Goal: Information Seeking & Learning: Learn about a topic

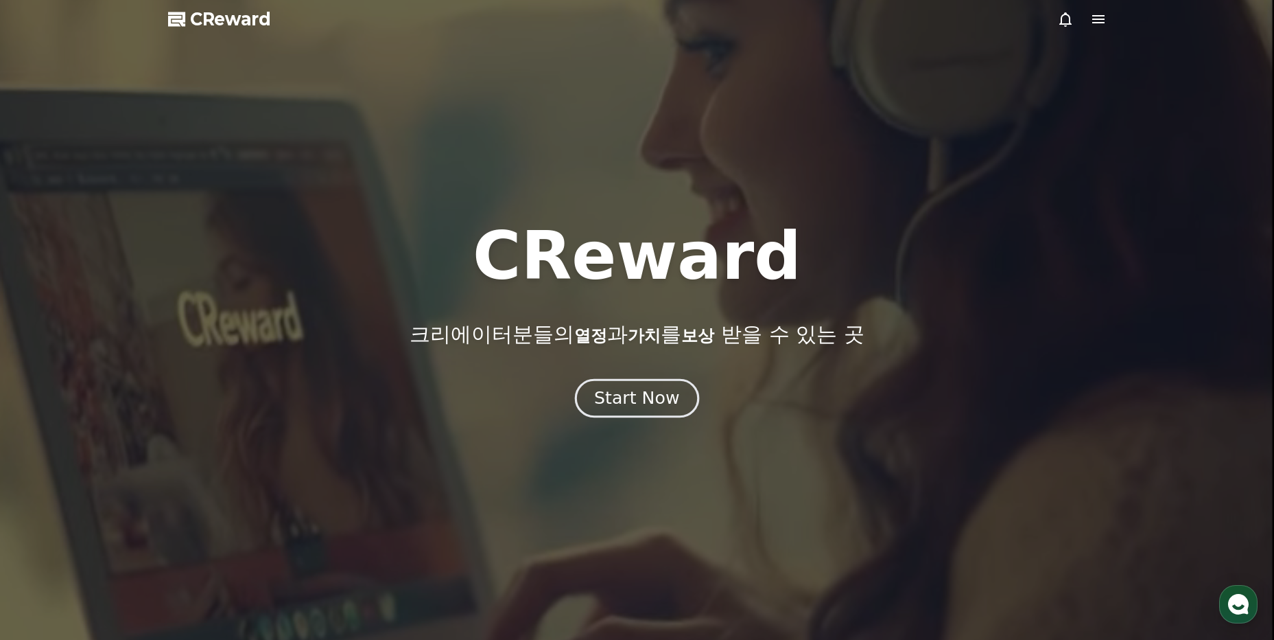
click at [651, 404] on div "Start Now" at bounding box center [636, 397] width 85 height 23
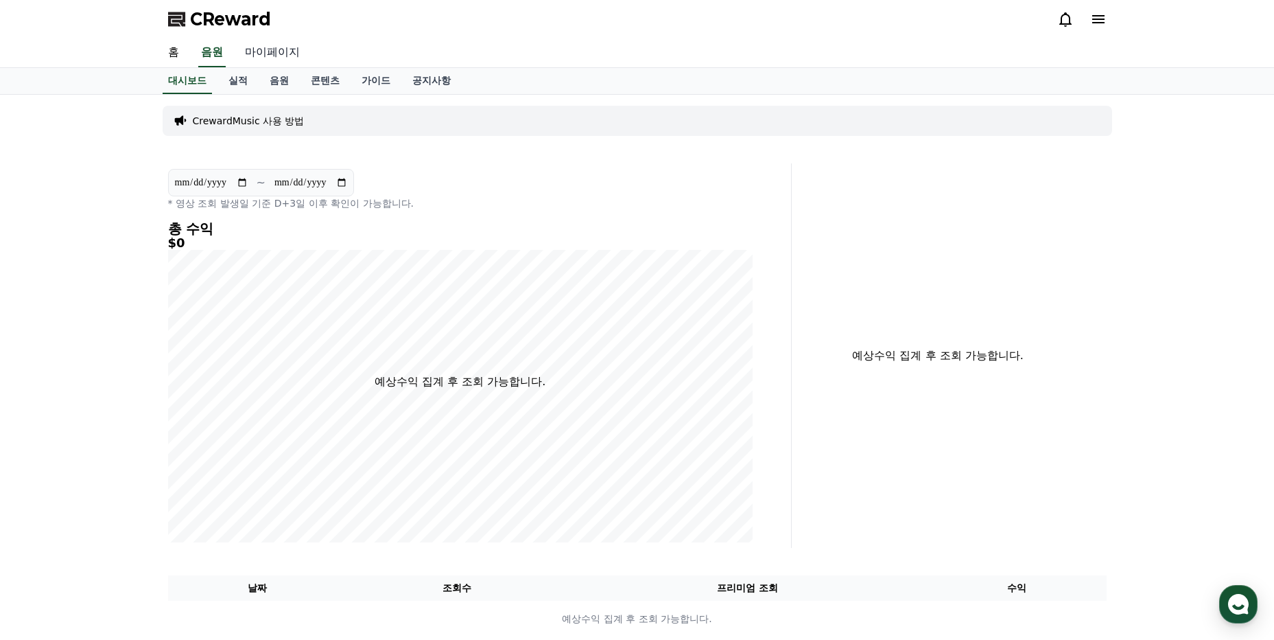
click at [280, 45] on link "마이페이지" at bounding box center [272, 52] width 77 height 29
select select "**********"
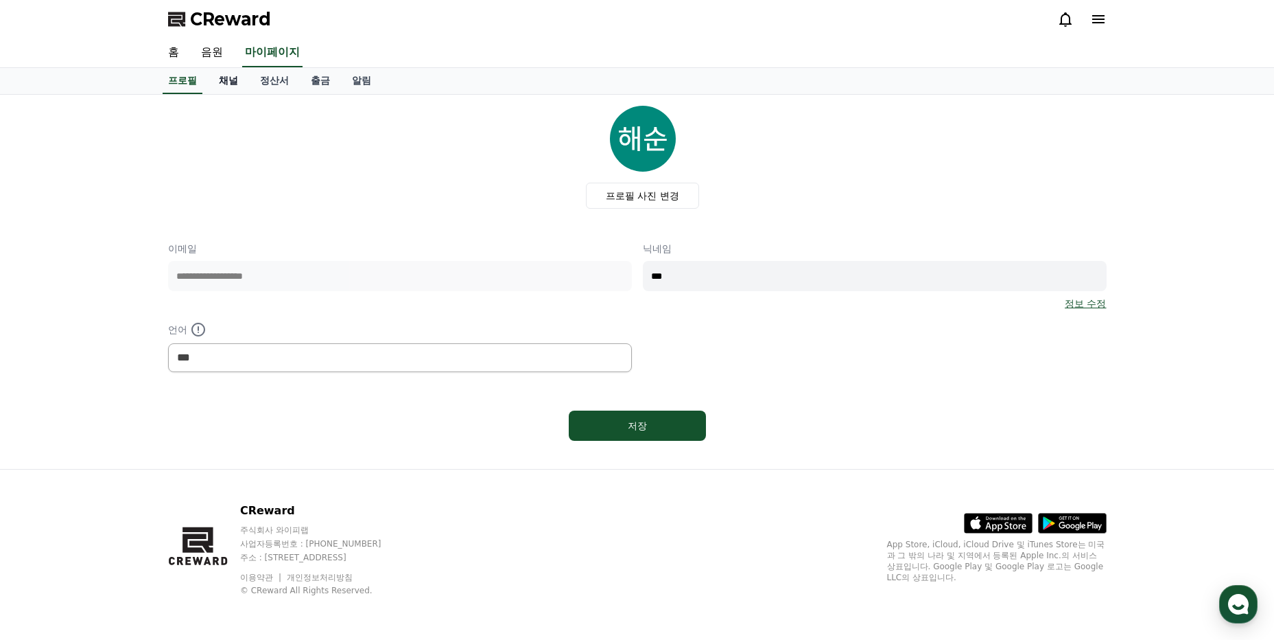
click at [244, 83] on link "채널" at bounding box center [228, 81] width 41 height 26
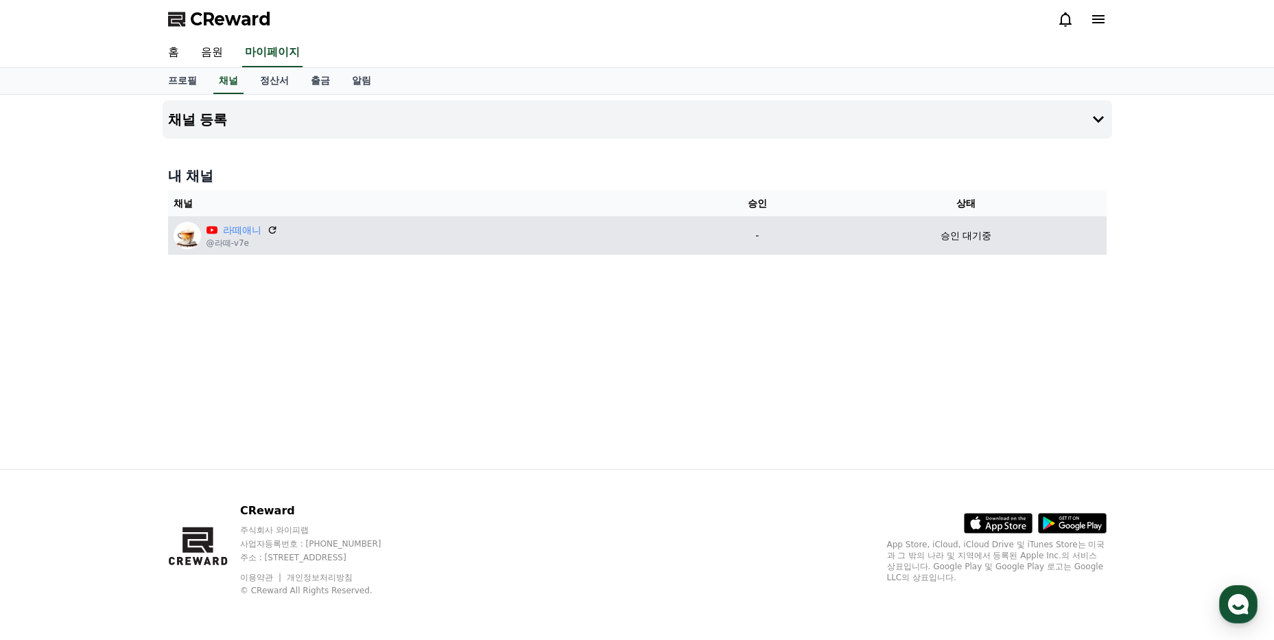
click at [841, 231] on div "승인 대기중" at bounding box center [966, 236] width 270 height 14
click at [261, 219] on td "라떼애니 @라떼-v7e" at bounding box center [429, 235] width 522 height 38
drag, startPoint x: 261, startPoint y: 219, endPoint x: 213, endPoint y: 244, distance: 54.0
click at [213, 244] on p "@라떼-v7e" at bounding box center [242, 242] width 71 height 11
click at [275, 229] on icon at bounding box center [272, 230] width 8 height 8
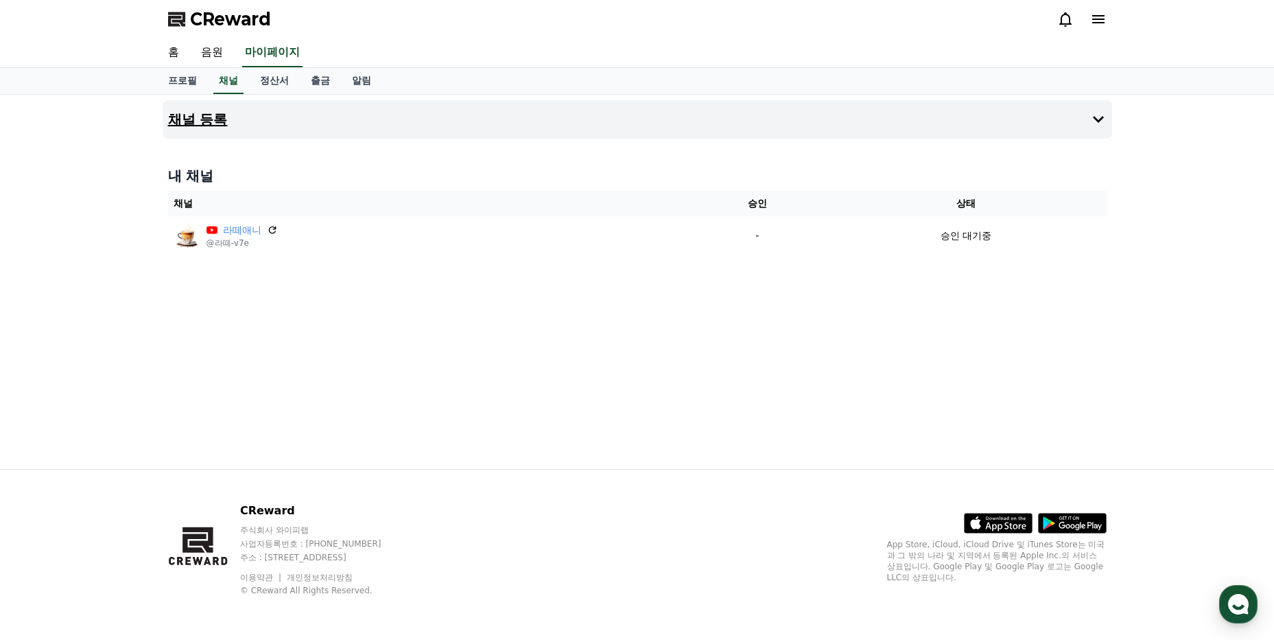
click at [216, 114] on h4 "채널 등록" at bounding box center [198, 119] width 60 height 15
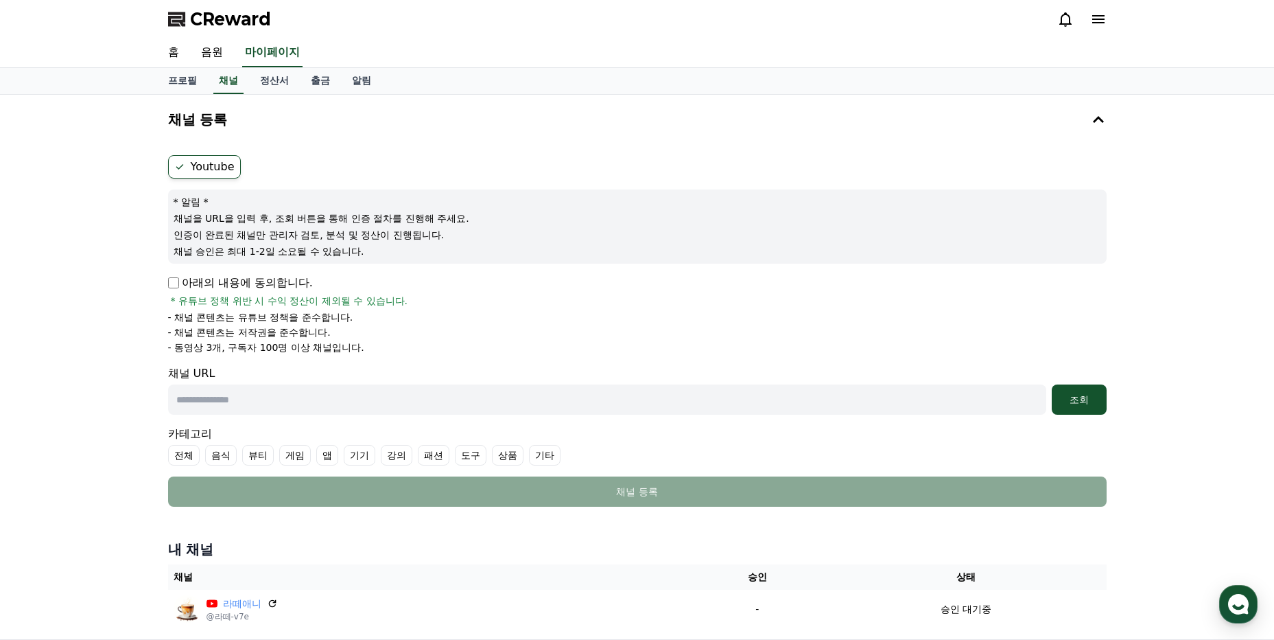
click at [174, 460] on label "전체" at bounding box center [184, 455] width 32 height 21
click at [183, 457] on icon at bounding box center [179, 454] width 11 height 11
click at [174, 47] on link "홈" at bounding box center [173, 52] width 33 height 29
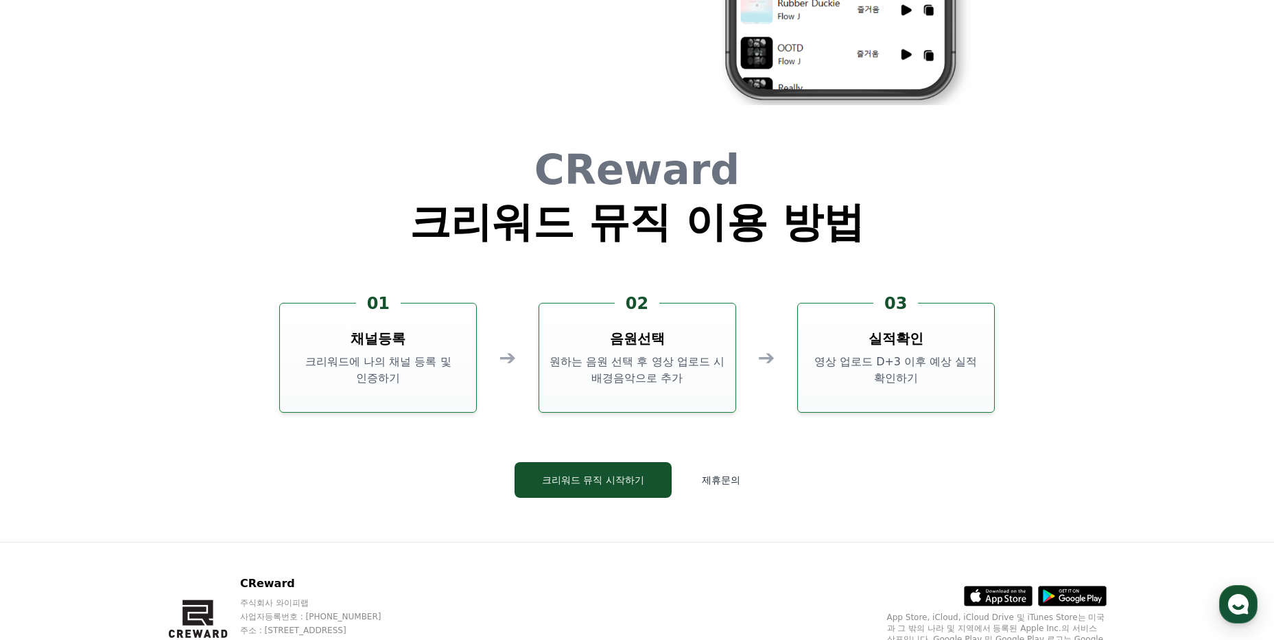
scroll to position [3718, 0]
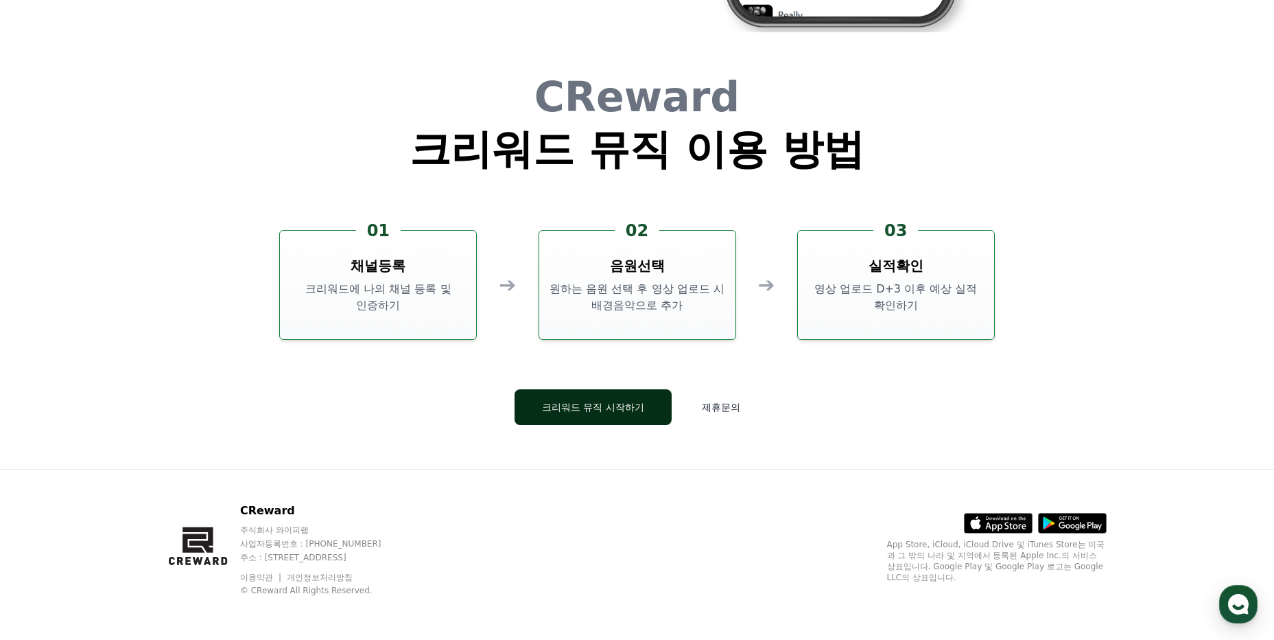
click at [615, 406] on button "크리워드 뮤직 시작하기" at bounding box center [593, 407] width 157 height 36
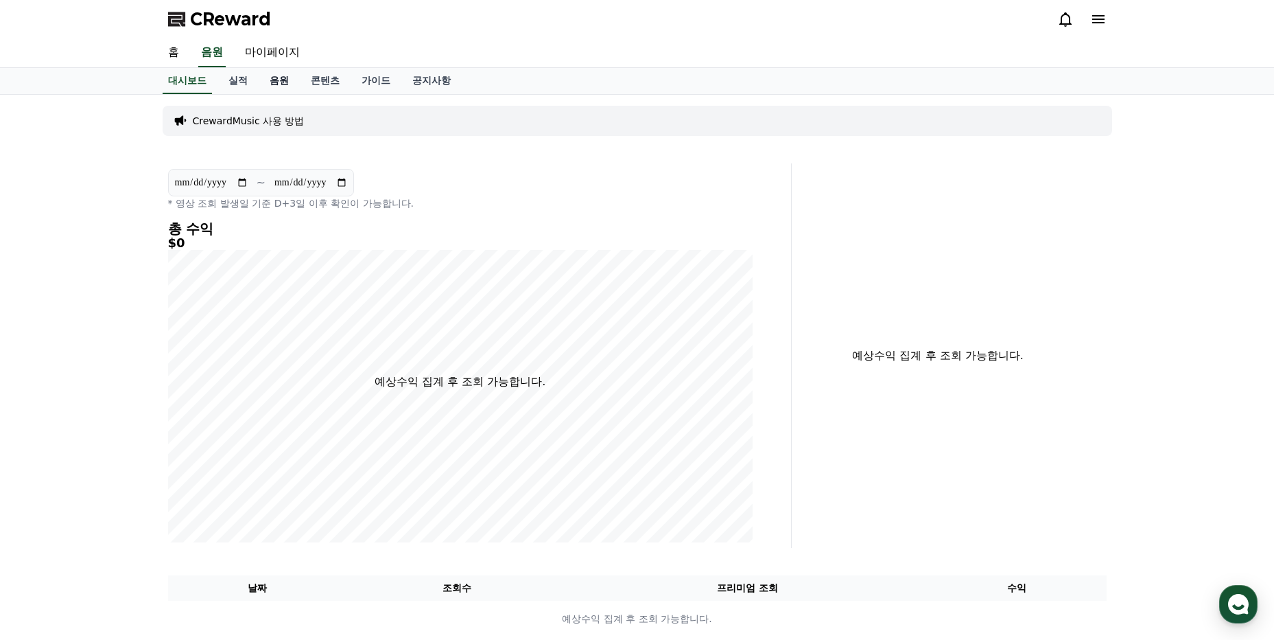
click at [288, 79] on link "음원" at bounding box center [279, 81] width 41 height 26
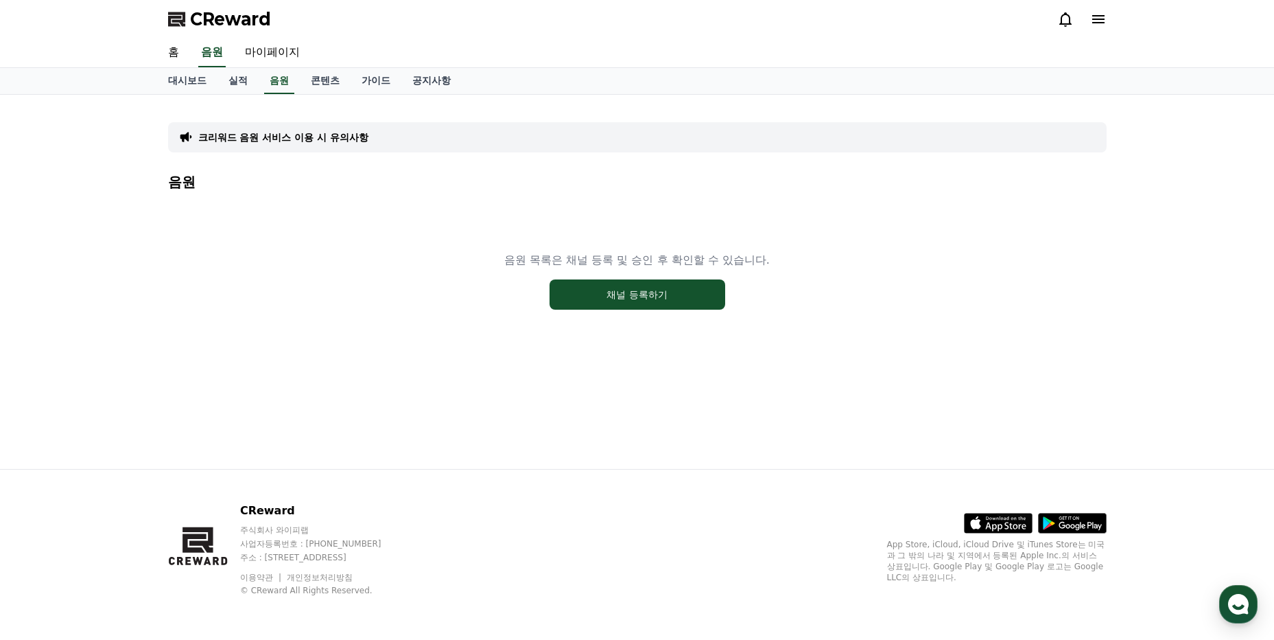
click at [329, 136] on p "크리워드 음원 서비스 이용 시 유의사항" at bounding box center [283, 137] width 170 height 14
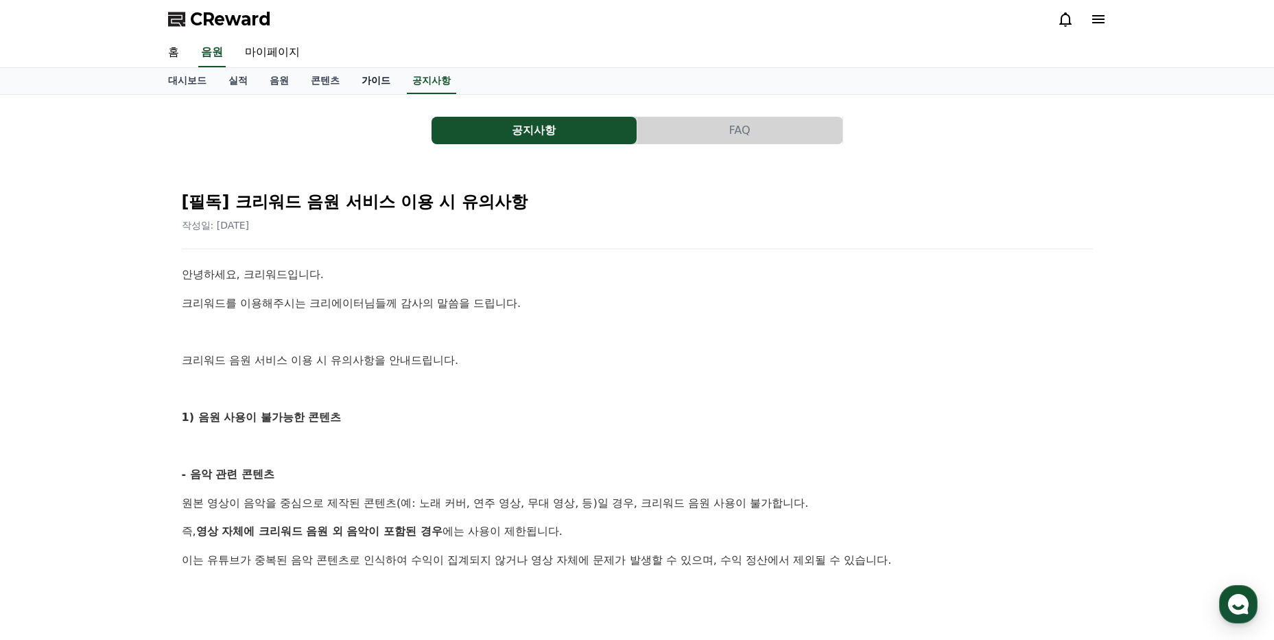
click at [362, 71] on link "가이드" at bounding box center [376, 81] width 51 height 26
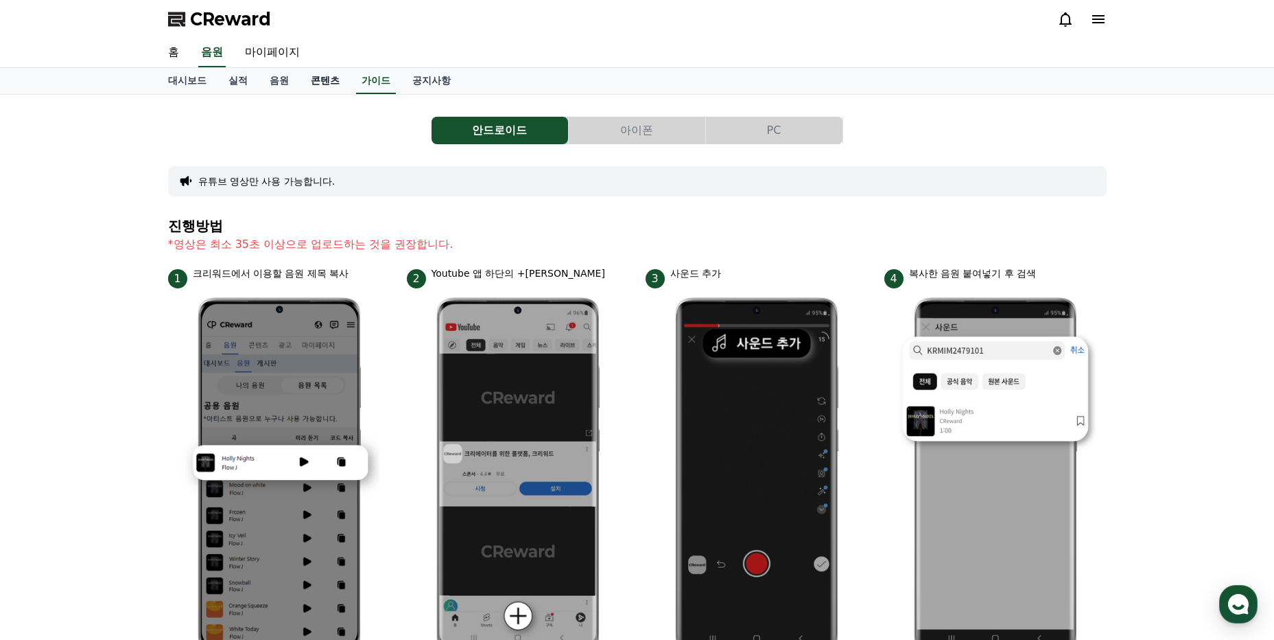
click at [318, 90] on link "콘텐츠" at bounding box center [325, 81] width 51 height 26
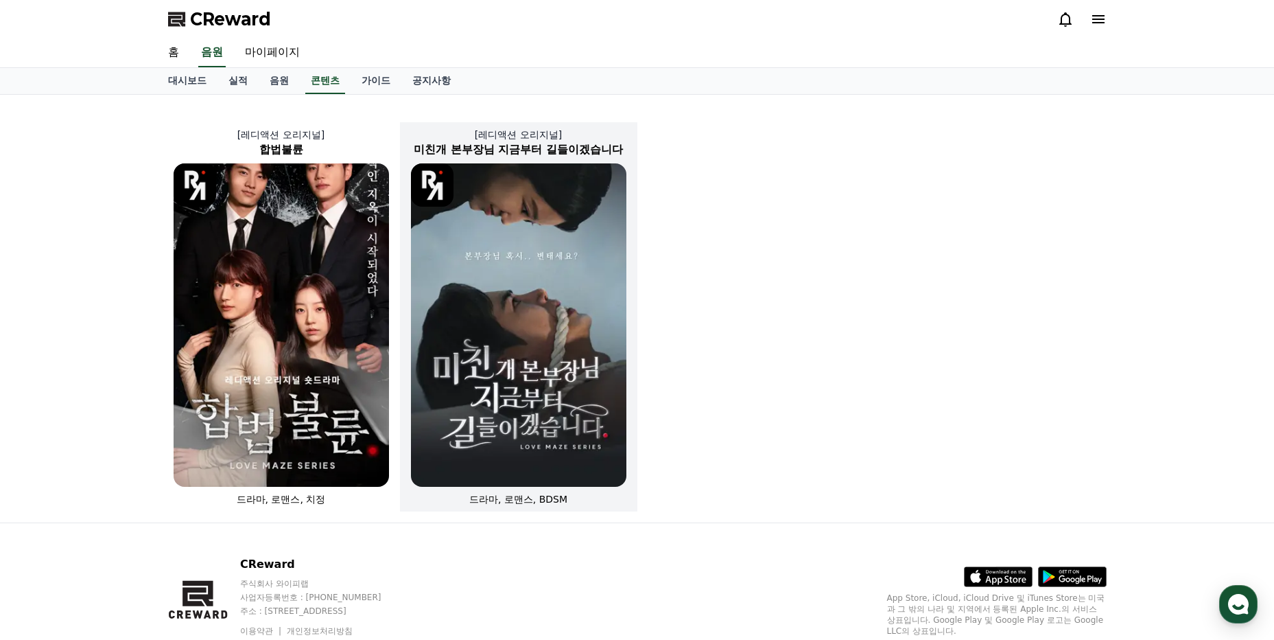
click at [539, 194] on img at bounding box center [518, 324] width 215 height 323
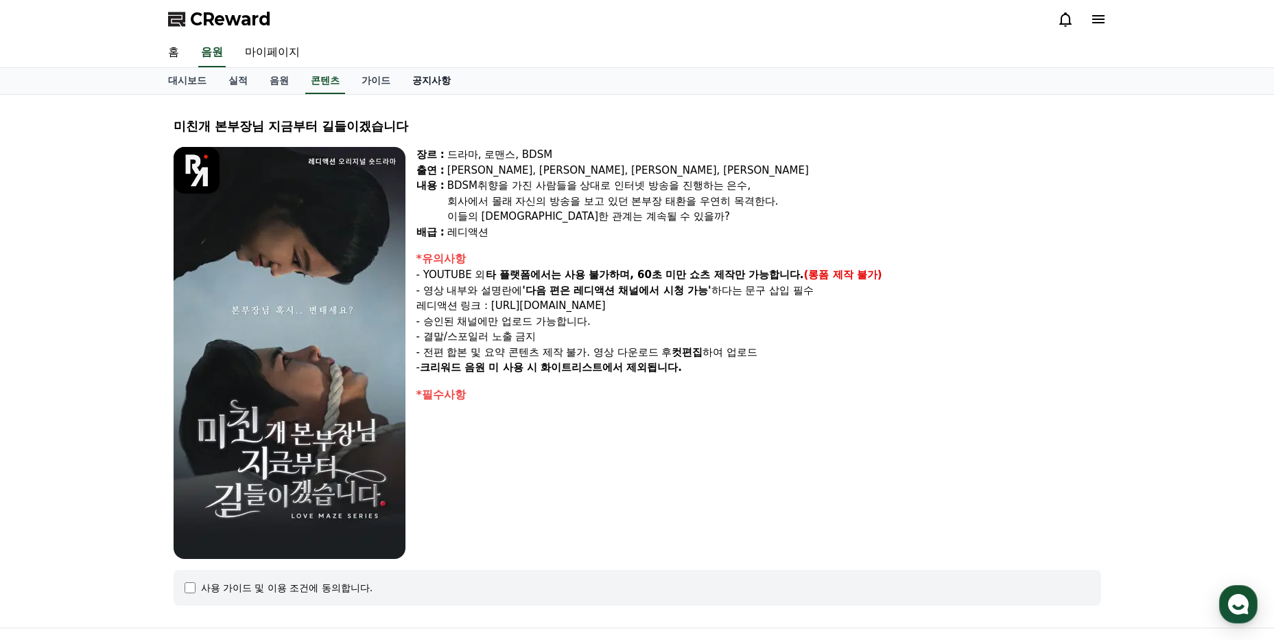
click at [431, 90] on link "공지사항" at bounding box center [431, 81] width 60 height 26
click at [379, 80] on link "가이드" at bounding box center [376, 81] width 51 height 26
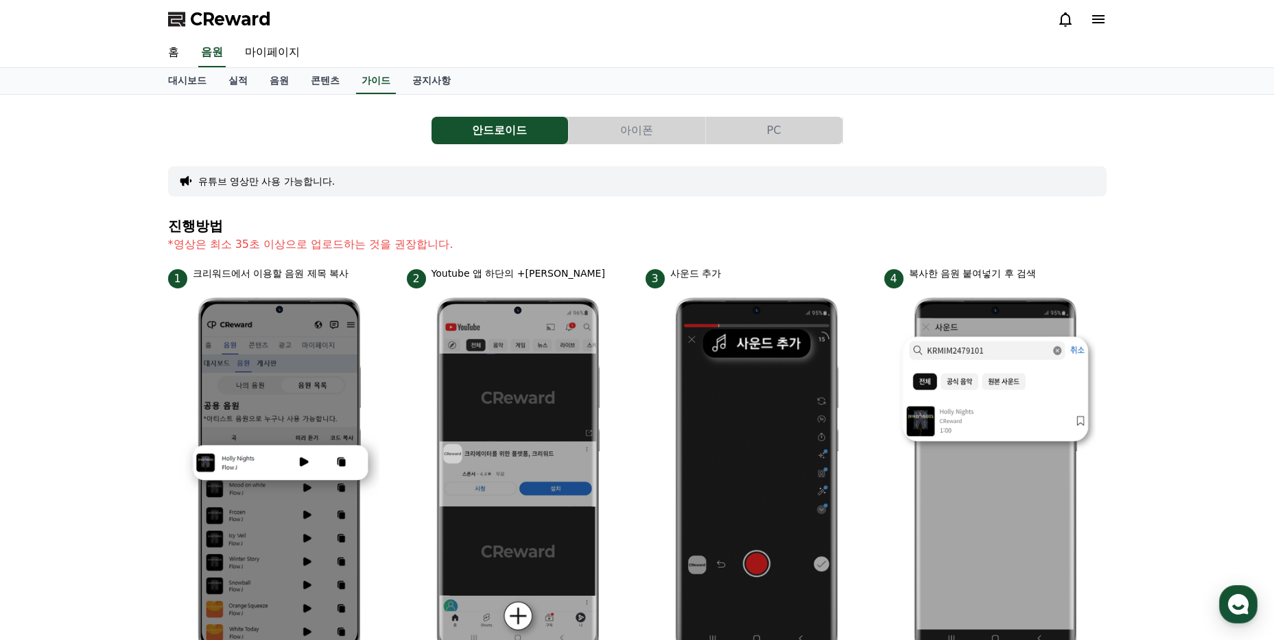
click at [817, 124] on button "PC" at bounding box center [774, 130] width 137 height 27
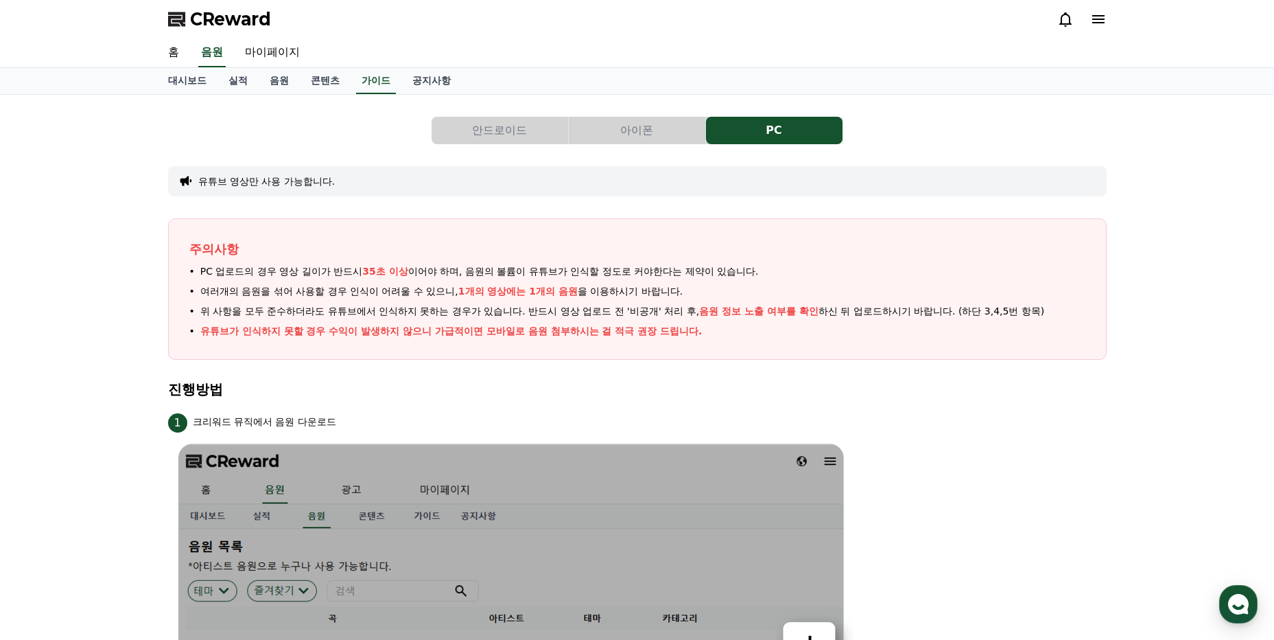
click at [530, 138] on button "안드로이드" at bounding box center [500, 130] width 137 height 27
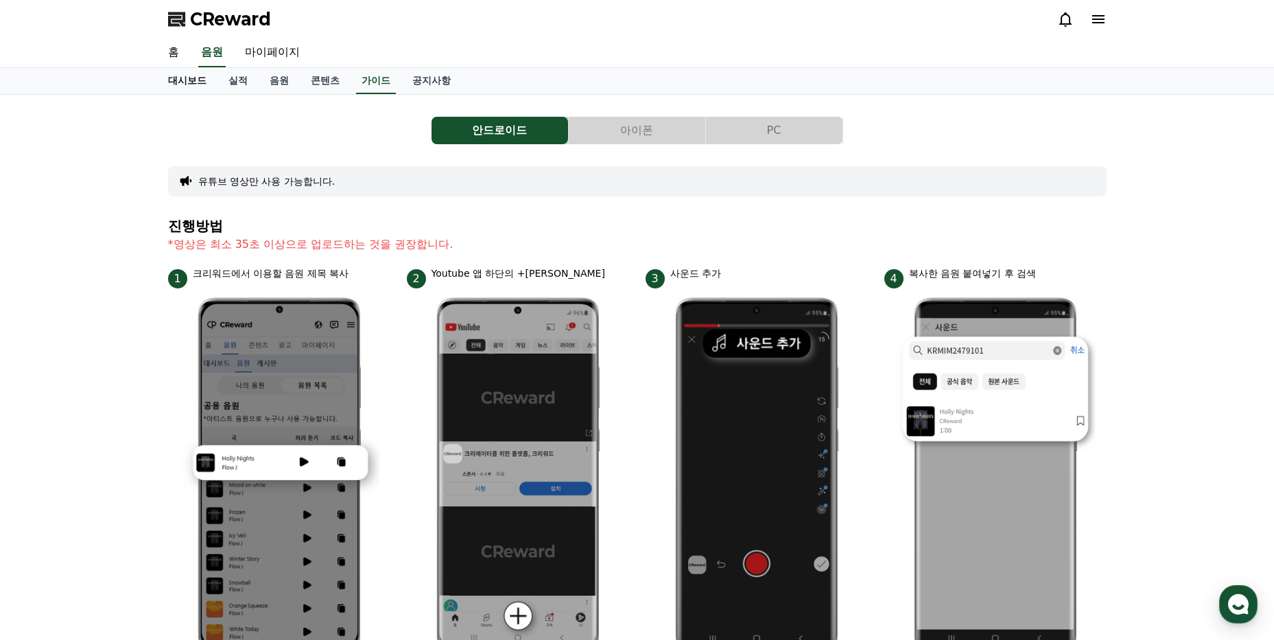
click at [180, 89] on link "대시보드" at bounding box center [187, 81] width 60 height 26
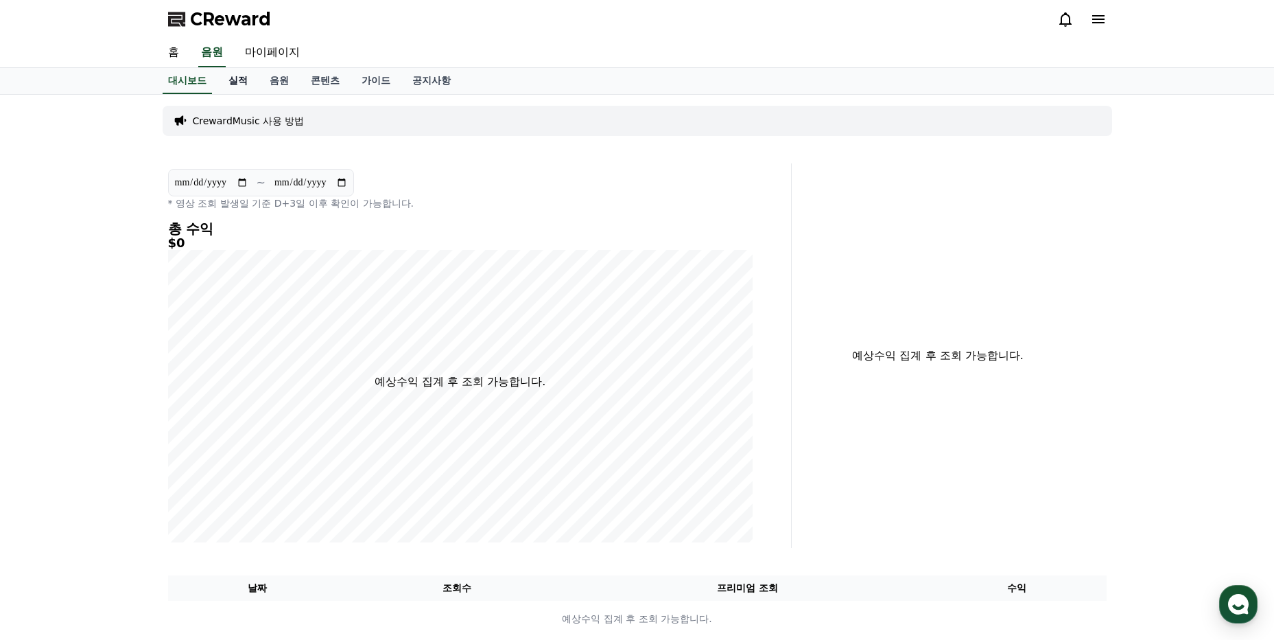
click at [253, 86] on link "실적" at bounding box center [238, 81] width 41 height 26
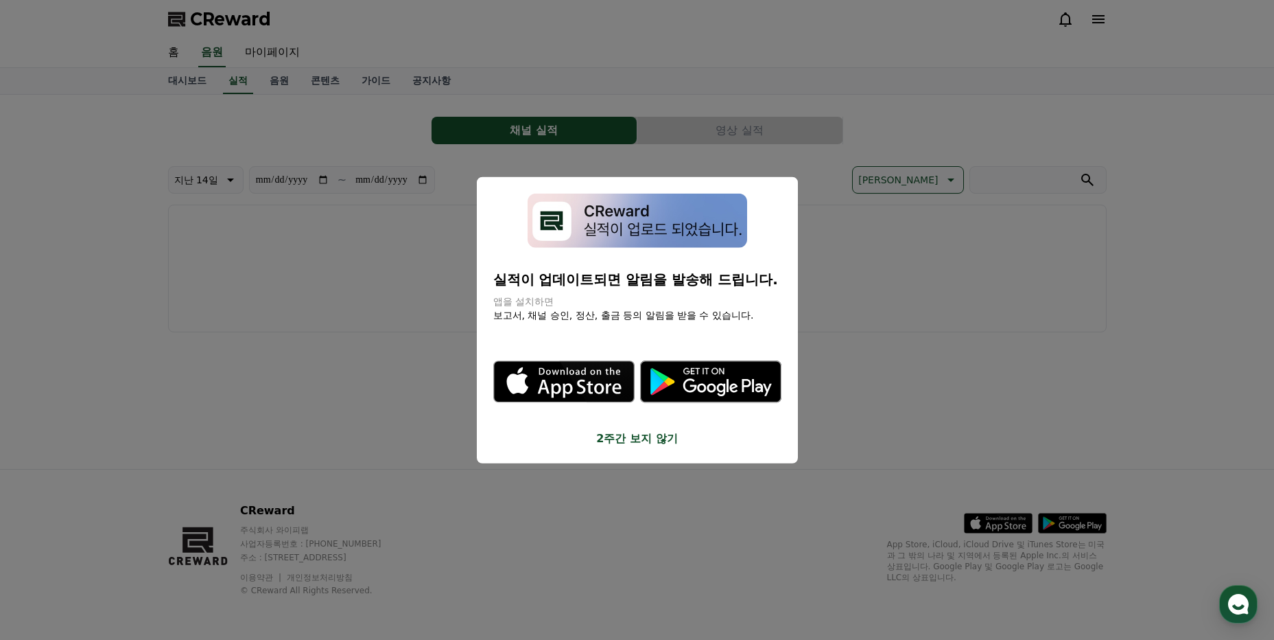
click at [555, 122] on button "close modal" at bounding box center [637, 320] width 1274 height 640
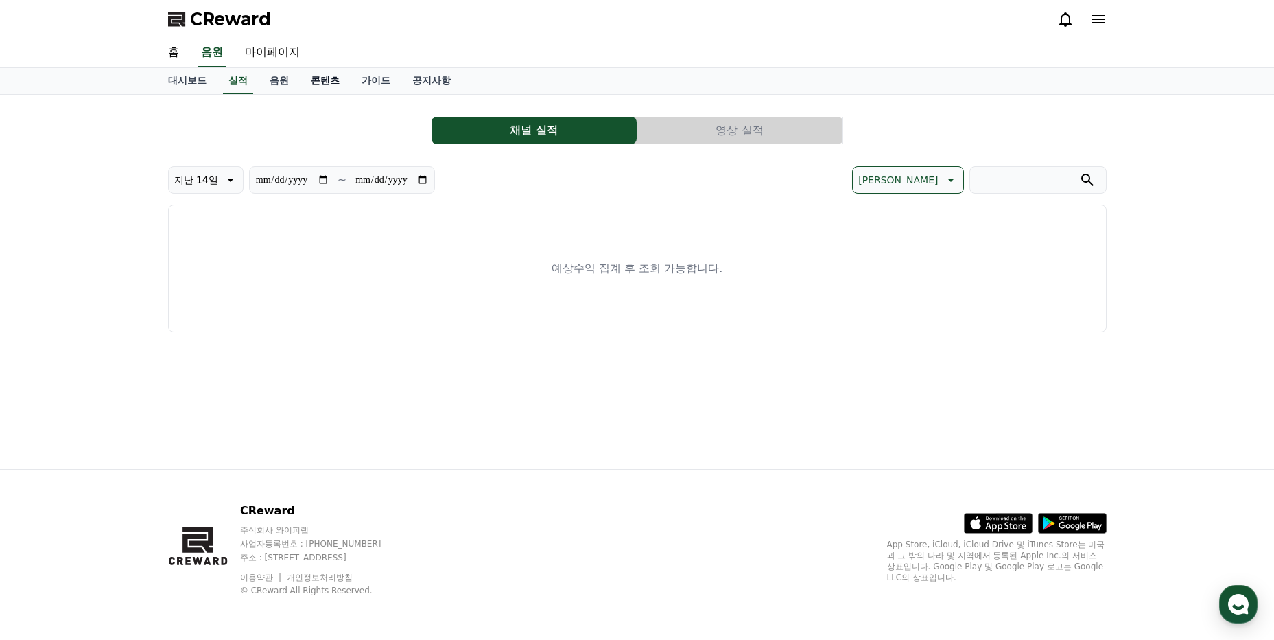
click at [320, 83] on link "콘텐츠" at bounding box center [325, 81] width 51 height 26
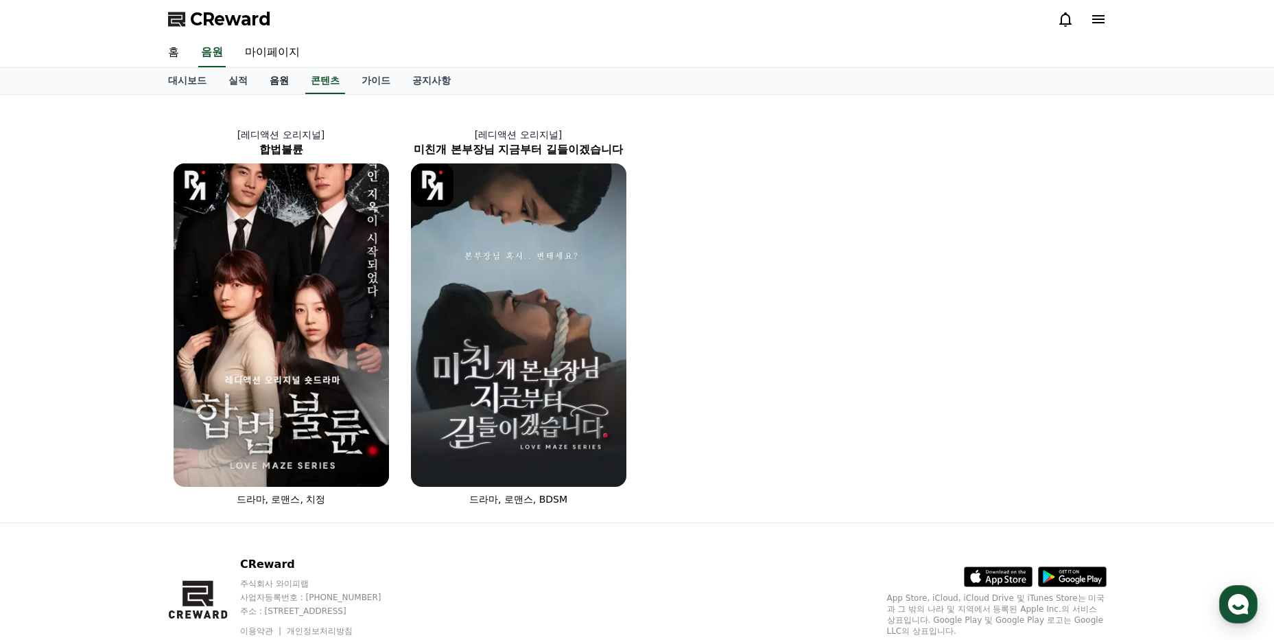
click at [289, 81] on link "음원" at bounding box center [279, 81] width 41 height 26
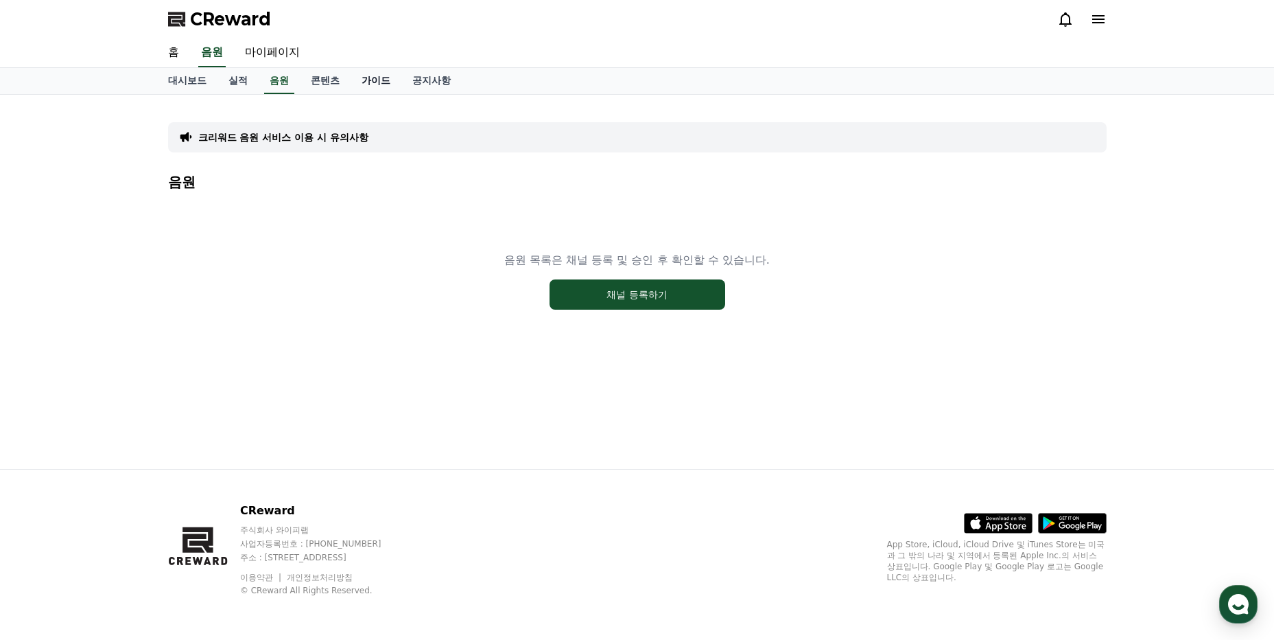
click at [390, 89] on link "가이드" at bounding box center [376, 81] width 51 height 26
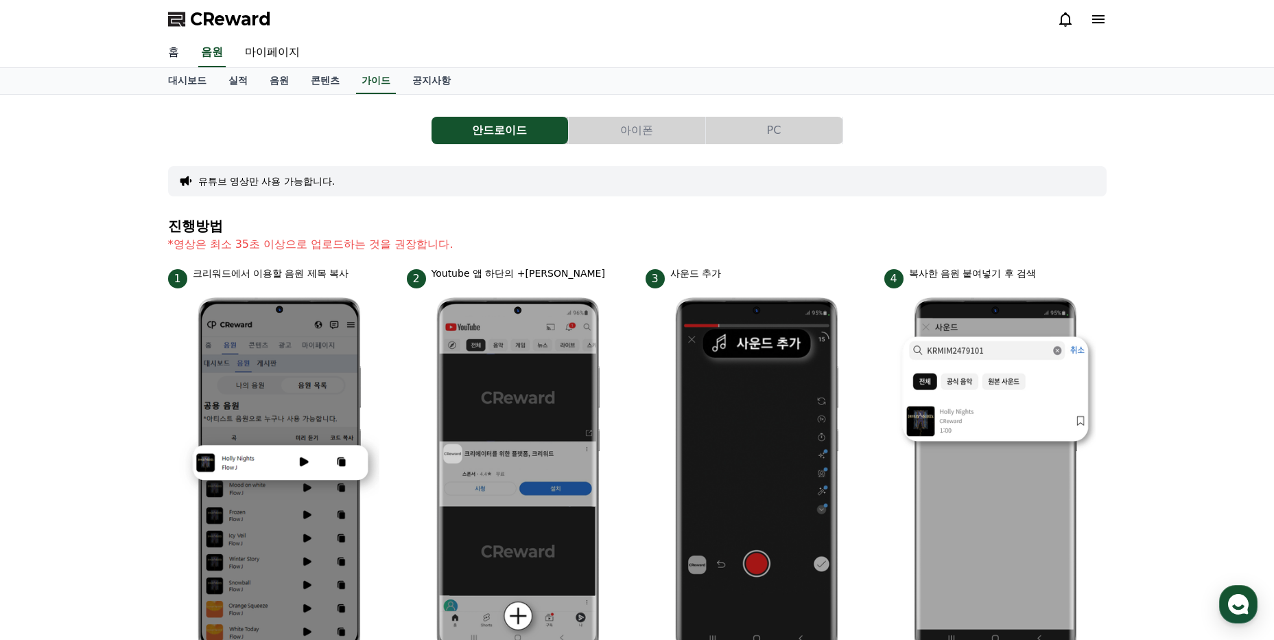
click at [163, 60] on link "홈" at bounding box center [173, 52] width 33 height 29
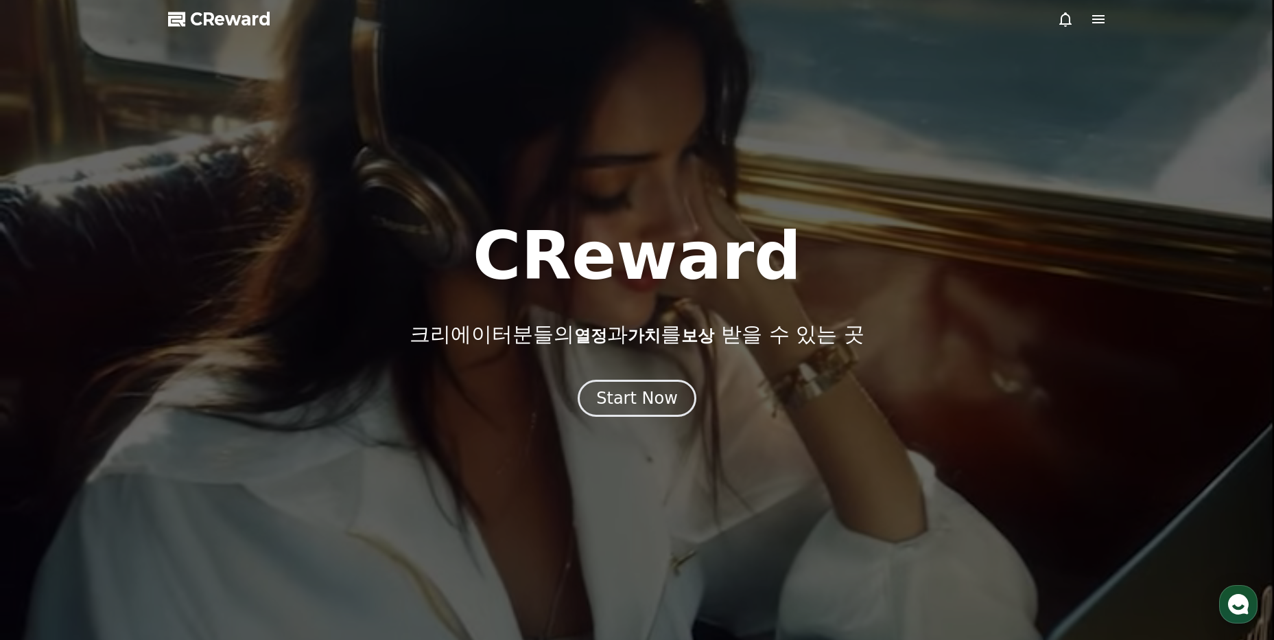
click at [1076, 30] on div at bounding box center [637, 320] width 1274 height 640
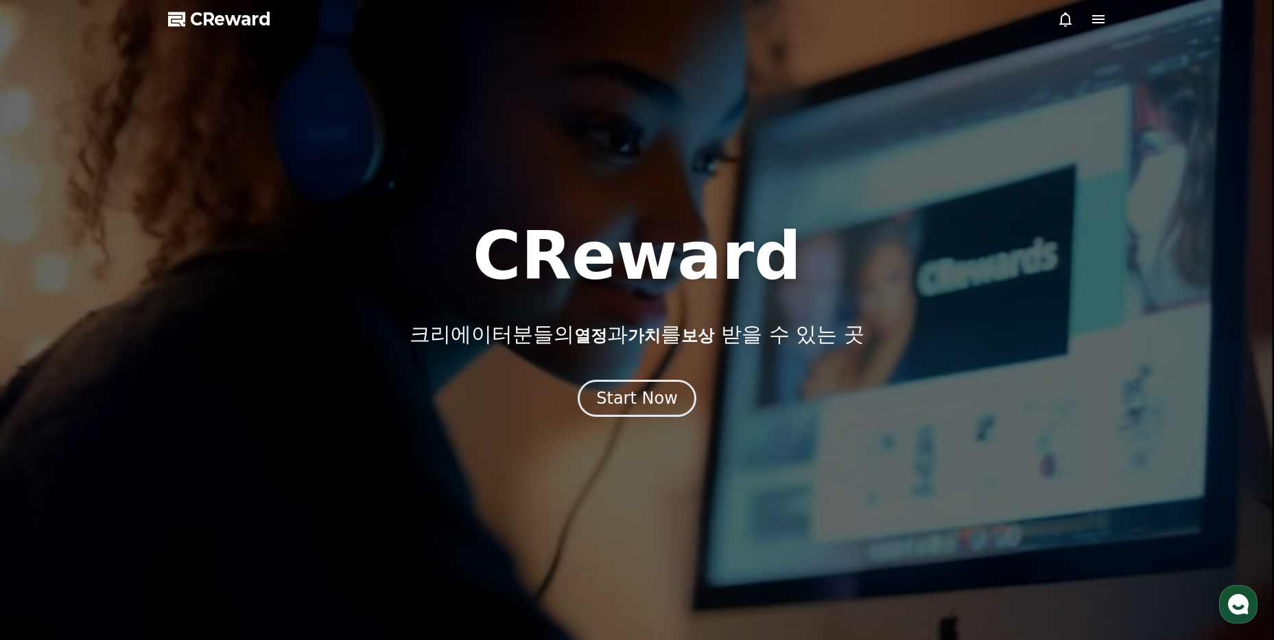
click at [1108, 20] on div at bounding box center [637, 320] width 1274 height 640
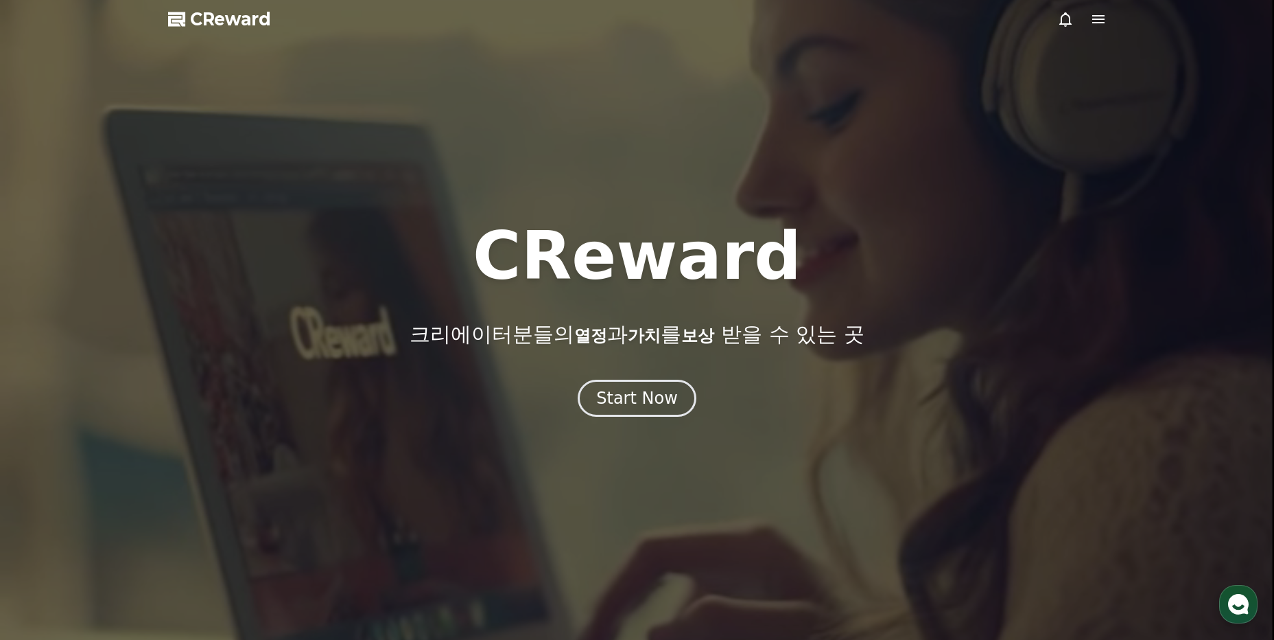
click at [1103, 21] on icon at bounding box center [1098, 19] width 16 height 16
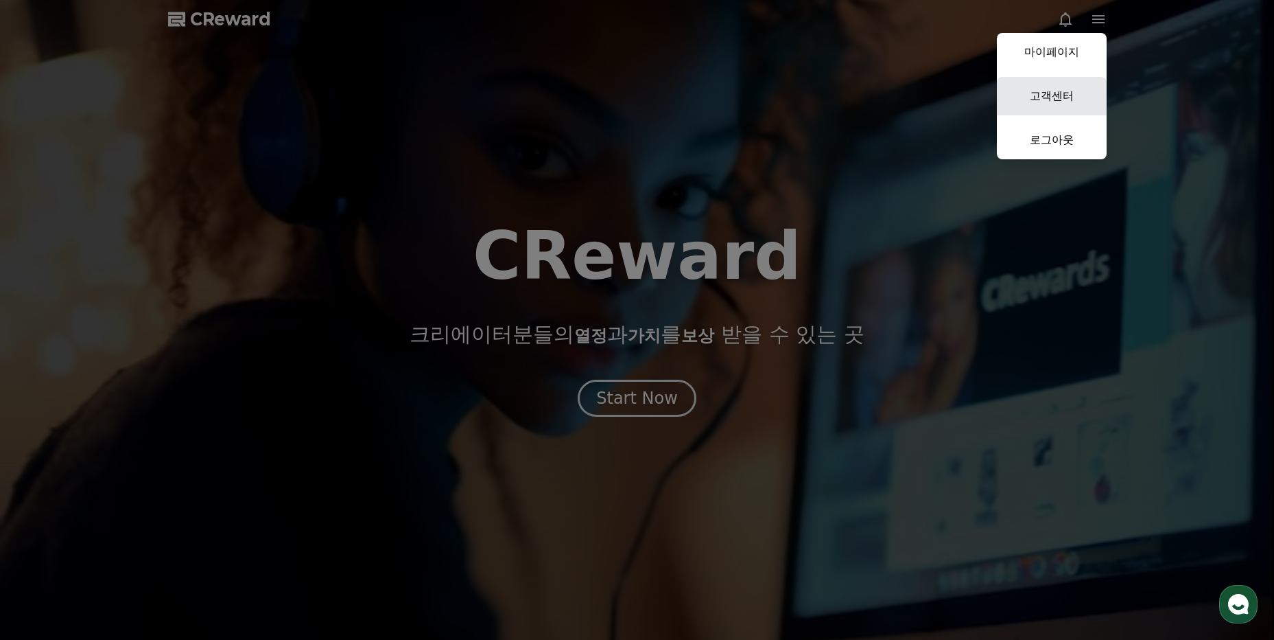
click at [1058, 95] on link "고객센터" at bounding box center [1052, 96] width 110 height 38
